Goal: Find specific page/section: Find specific page/section

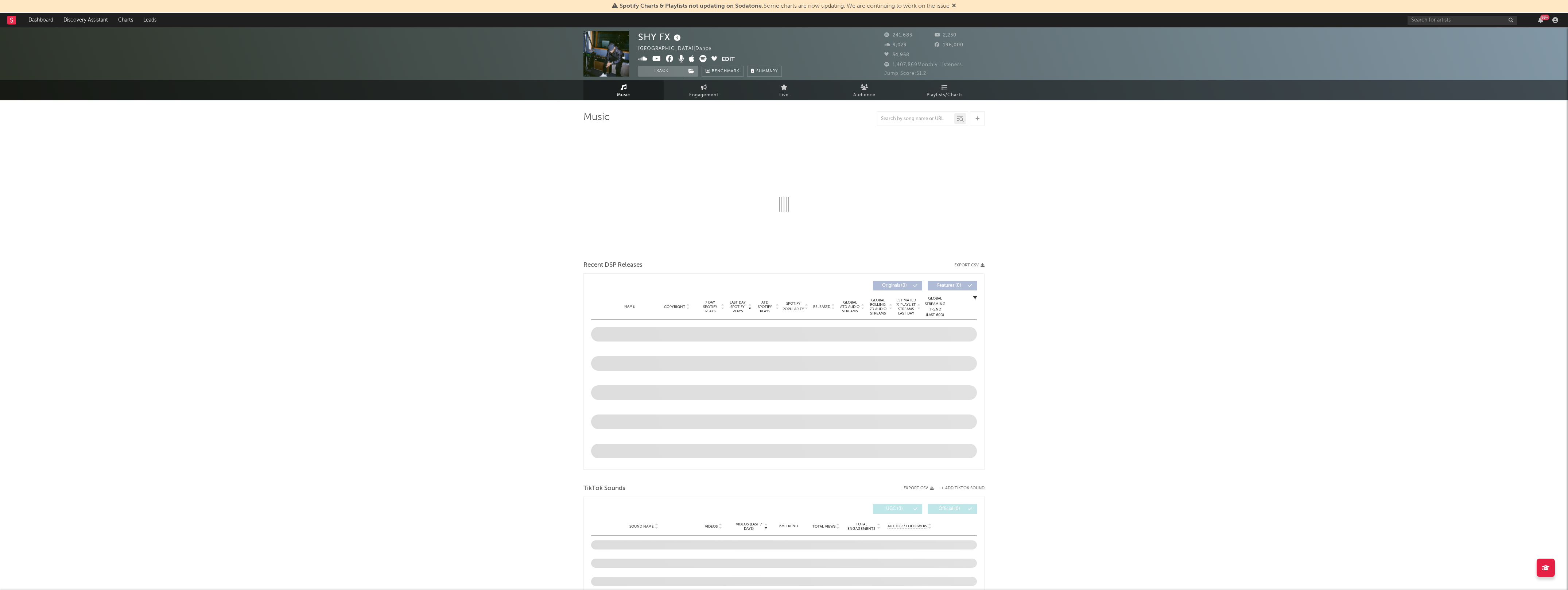
select select "6m"
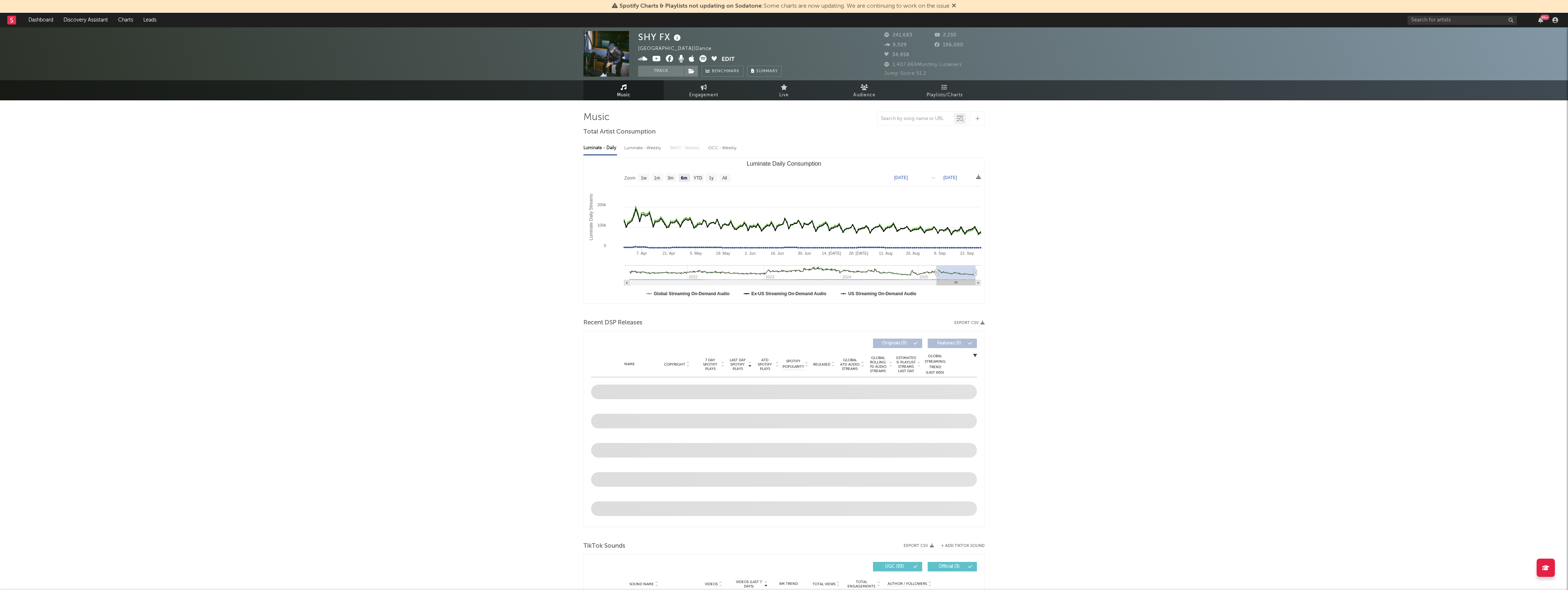
click at [1425, 25] on div "99 +" at bounding box center [1484, 21] width 153 height 15
click at [1424, 21] on input "text" at bounding box center [1461, 20] width 109 height 9
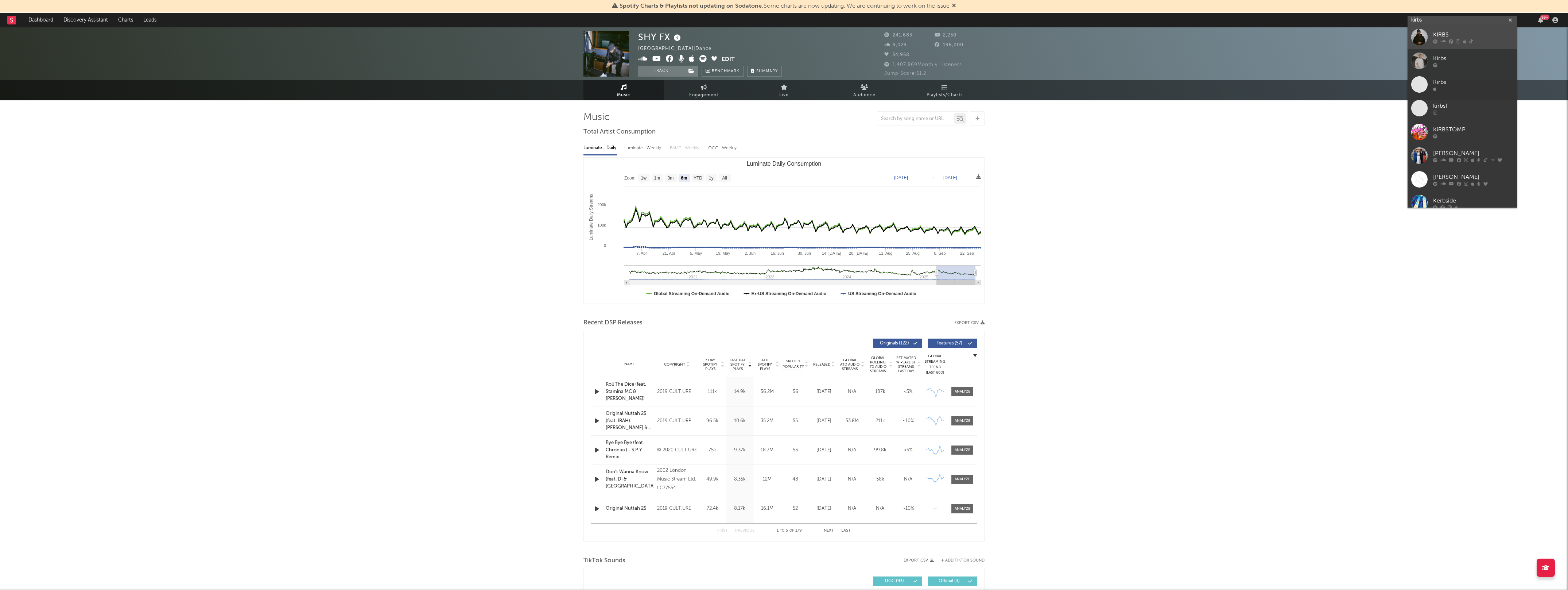
type input "kirbs"
click at [1429, 36] on link "KIRBS" at bounding box center [1461, 37] width 109 height 24
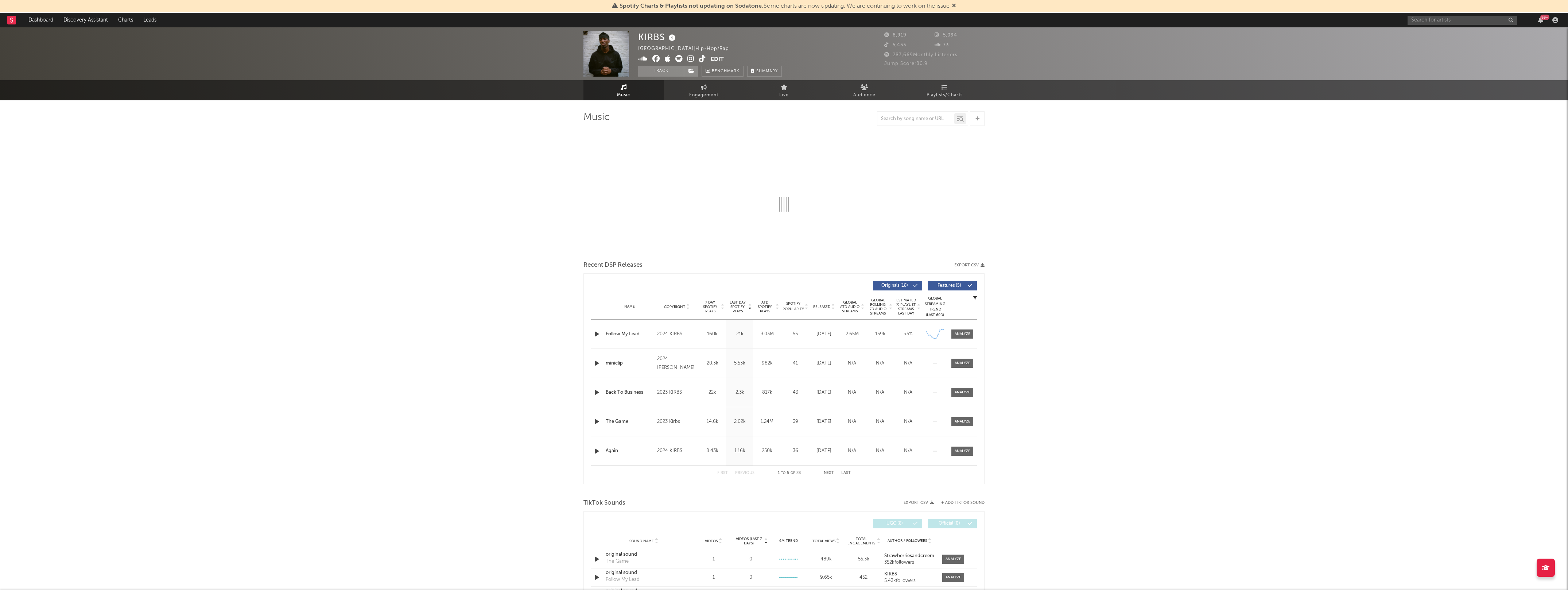
select select "6m"
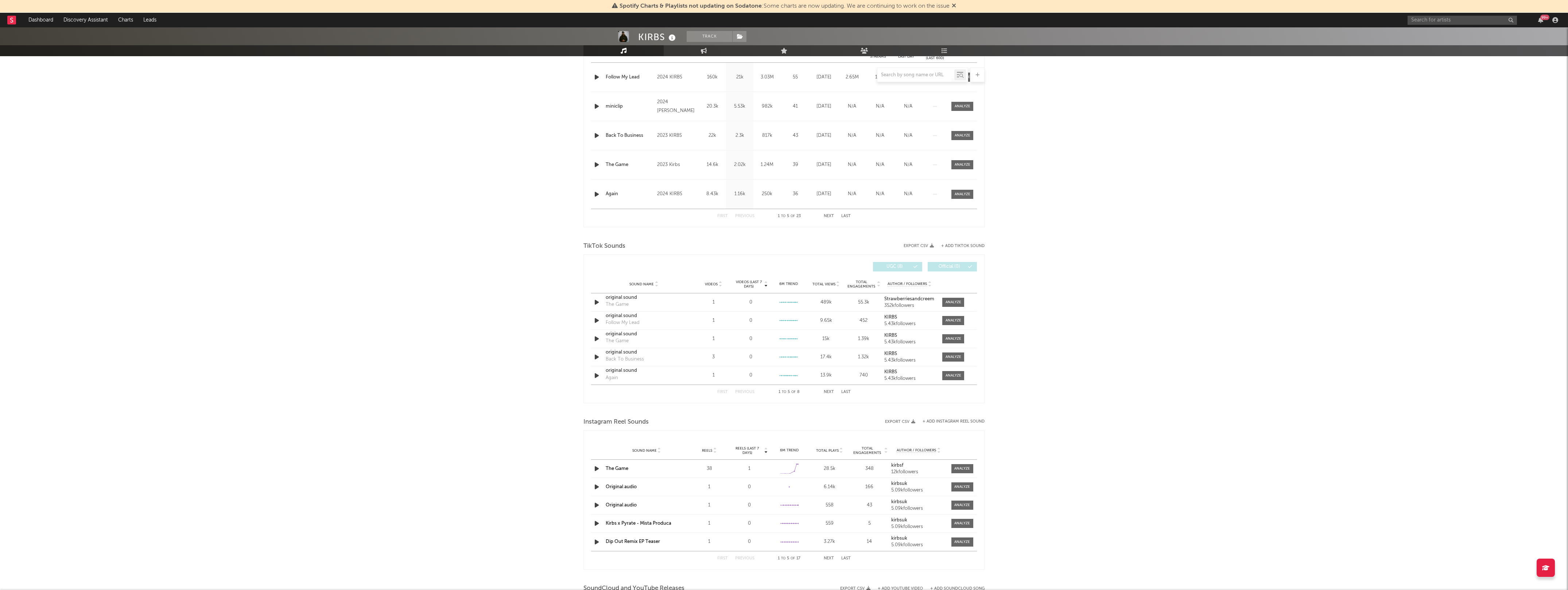
scroll to position [316, 0]
click at [668, 322] on div "original sound Follow My Lead" at bounding box center [643, 319] width 76 height 16
